Goal: Task Accomplishment & Management: Use online tool/utility

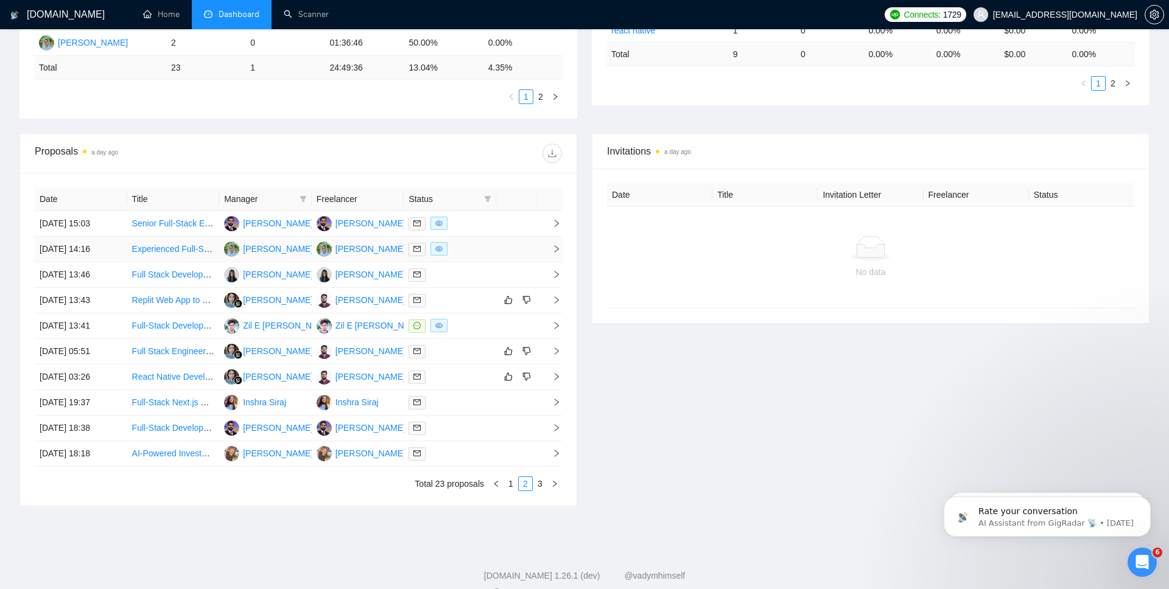
scroll to position [364, 0]
click at [511, 485] on link "1" at bounding box center [510, 483] width 13 height 13
click at [556, 250] on icon "right" at bounding box center [557, 248] width 4 height 7
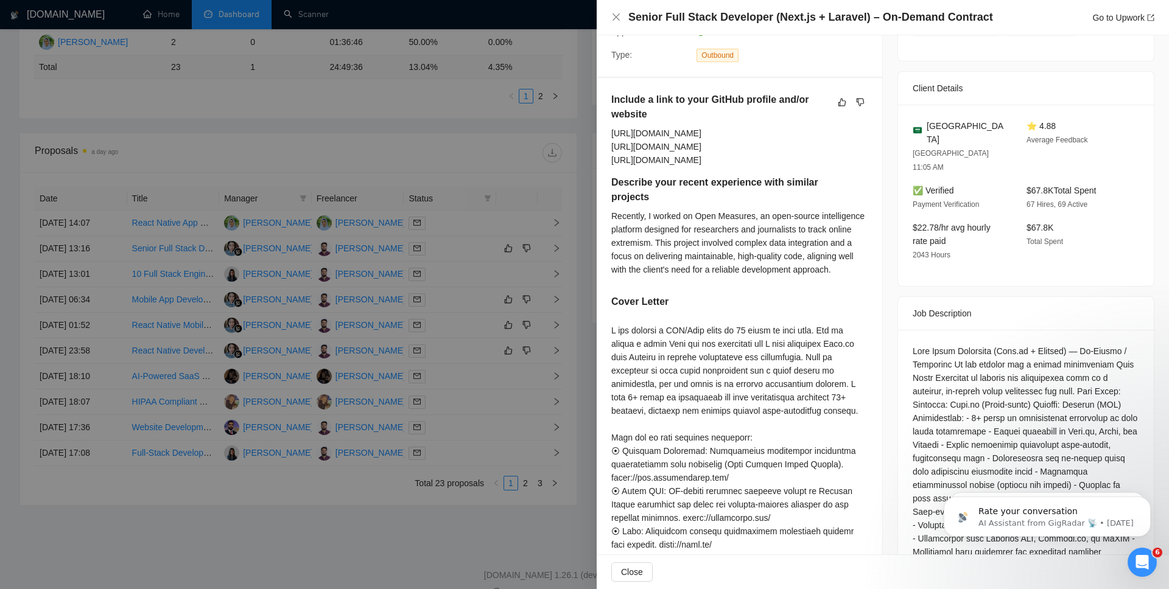
scroll to position [264, 0]
copy div "I can prepare a 𝗣𝗢𝗖/𝗗𝗲𝗺𝗼 𝗿𝗲𝗮𝗱𝘆 𝗶𝗻 𝟰𝟴 𝗵𝗼𝘂𝗿𝘀 at 𝘇𝗲𝗿𝗼 cost. Let me record a short …"
drag, startPoint x: 608, startPoint y: 344, endPoint x: 827, endPoint y: 346, distance: 219.1
click at [827, 346] on div "Include a link to your GitHub profile and/or website https://github.com/caphamz…" at bounding box center [739, 363] width 285 height 573
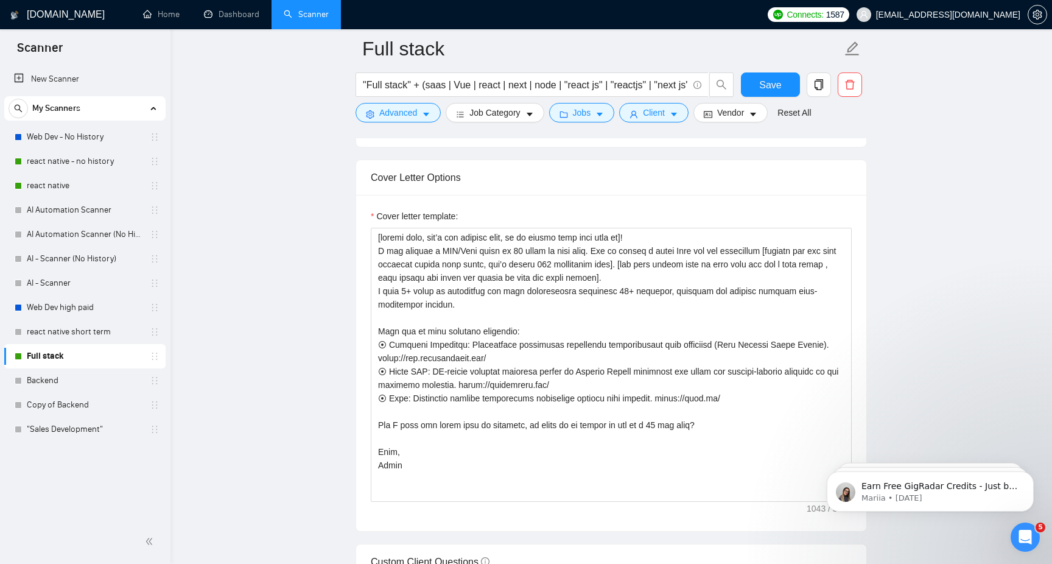
scroll to position [1288, 0]
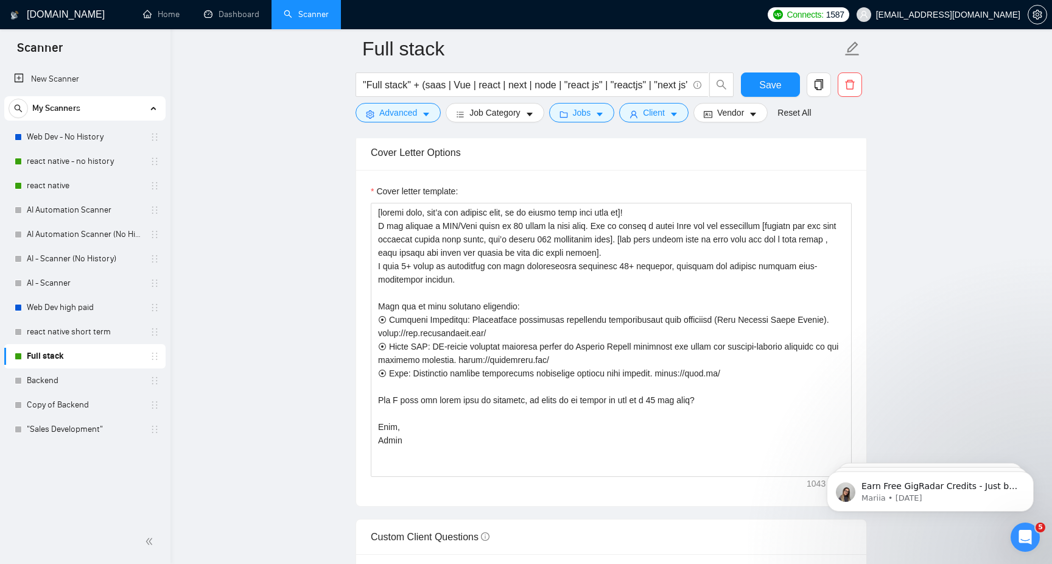
click at [463, 364] on textarea "Cover letter template:" at bounding box center [611, 340] width 481 height 274
drag, startPoint x: 383, startPoint y: 321, endPoint x: 358, endPoint y: 321, distance: 25.6
click at [358, 321] on div "Cover letter template:" at bounding box center [611, 338] width 510 height 336
